Goal: Find specific page/section: Find specific page/section

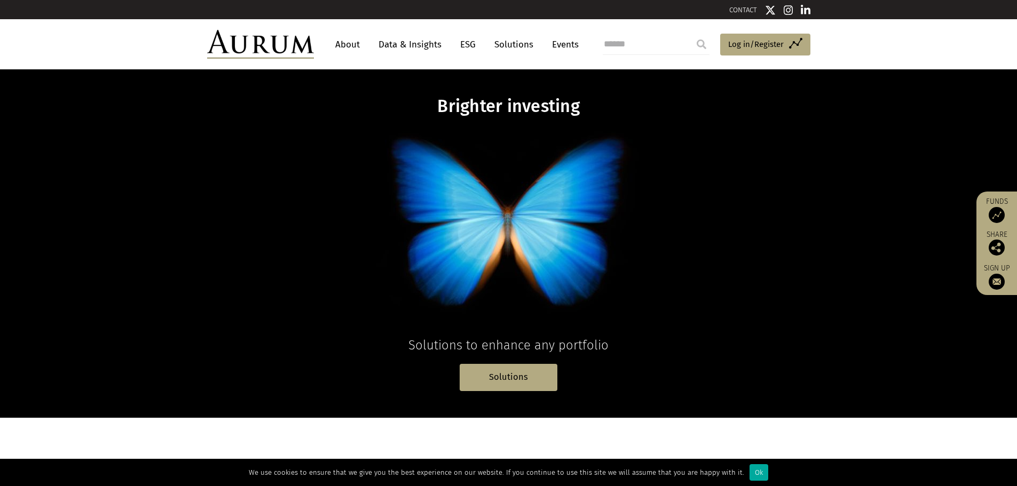
click at [518, 43] on link "Solutions" at bounding box center [514, 45] width 50 height 20
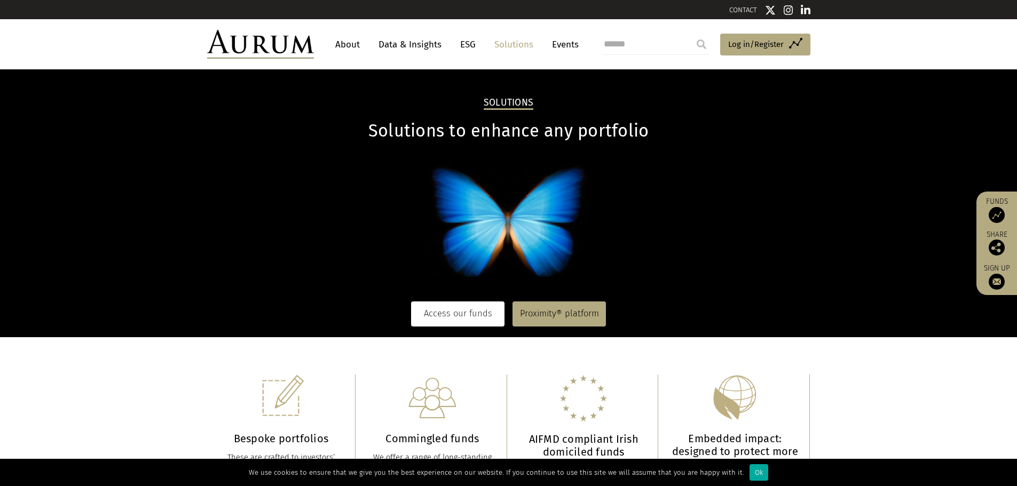
click at [459, 305] on link "Access our funds" at bounding box center [457, 314] width 93 height 25
